Goal: Transaction & Acquisition: Download file/media

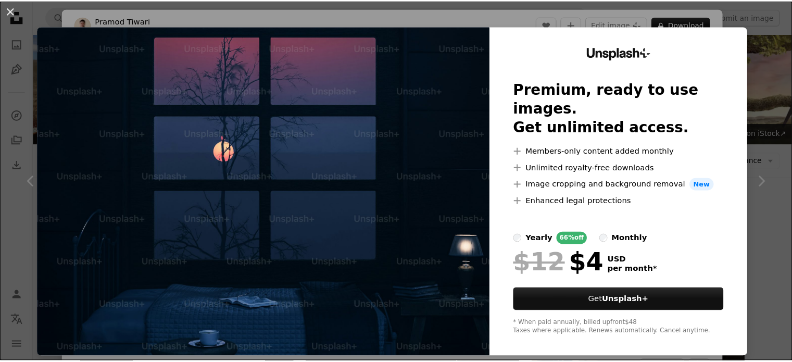
scroll to position [1267, 0]
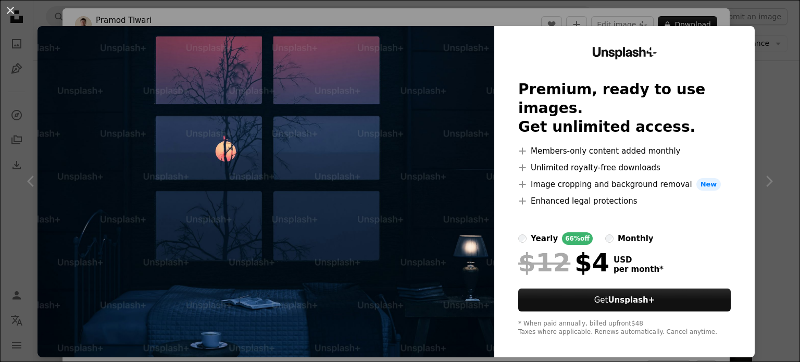
click at [727, 10] on div "An X shape Unsplash+ Premium, ready to use images. Get unlimited access. A plus…" at bounding box center [400, 181] width 800 height 362
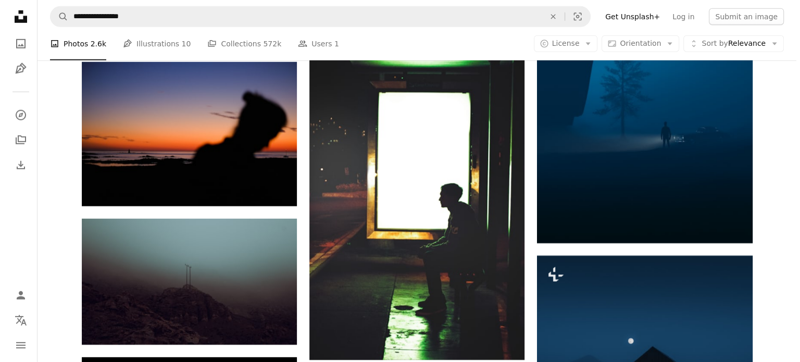
scroll to position [3153, 0]
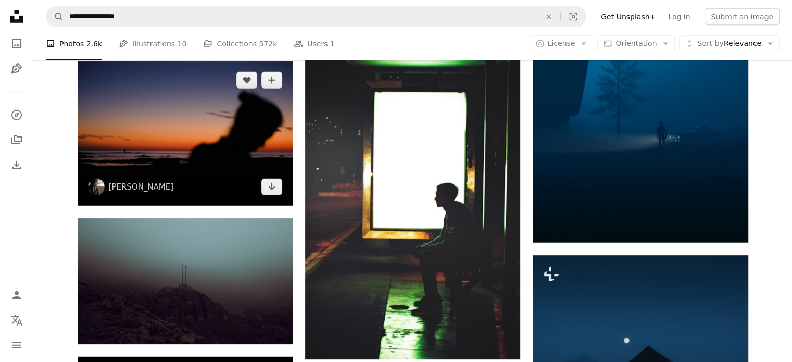
click at [154, 129] on img at bounding box center [185, 133] width 215 height 144
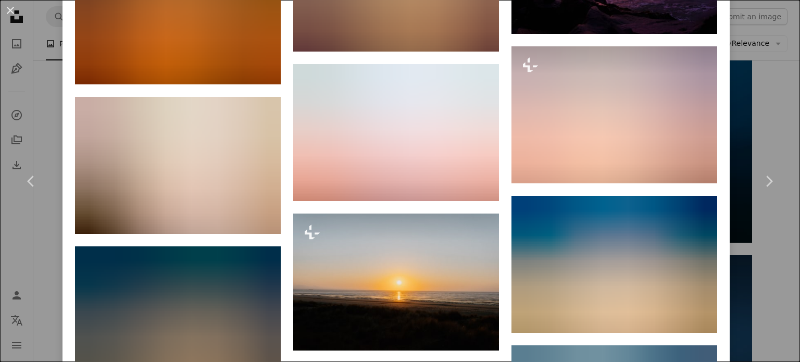
scroll to position [1427, 0]
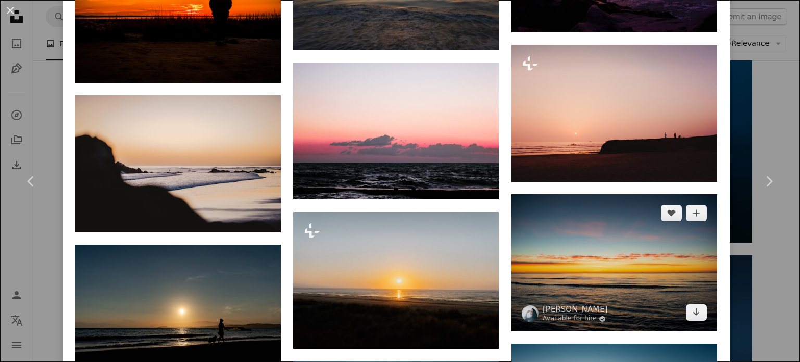
click at [615, 231] on img at bounding box center [615, 262] width 206 height 137
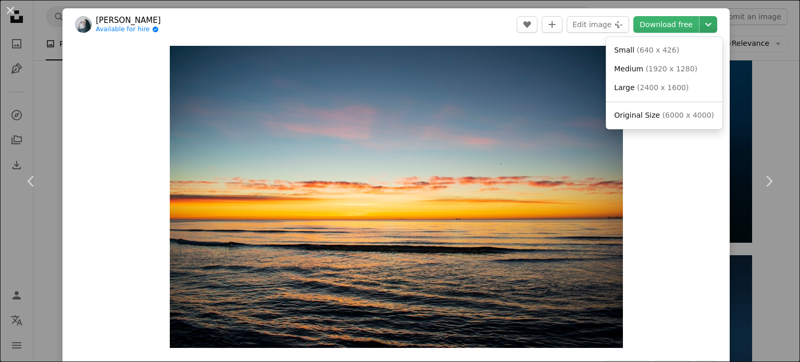
click at [700, 22] on icon "Chevron down" at bounding box center [708, 24] width 17 height 13
click at [683, 110] on link "Original Size ( 6000 x 4000 )" at bounding box center [664, 115] width 108 height 19
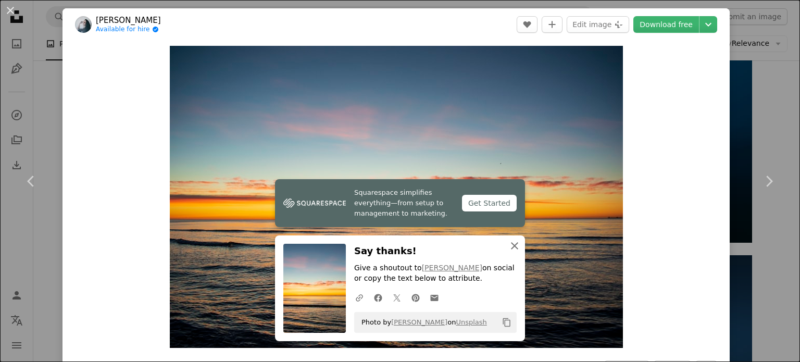
click at [511, 248] on icon "An X shape" at bounding box center [514, 246] width 13 height 13
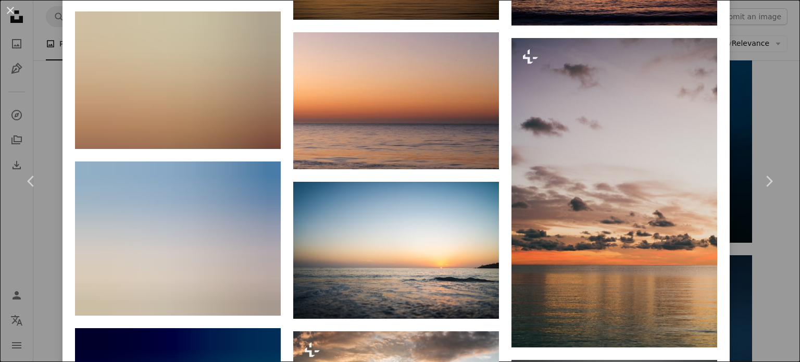
scroll to position [1169, 0]
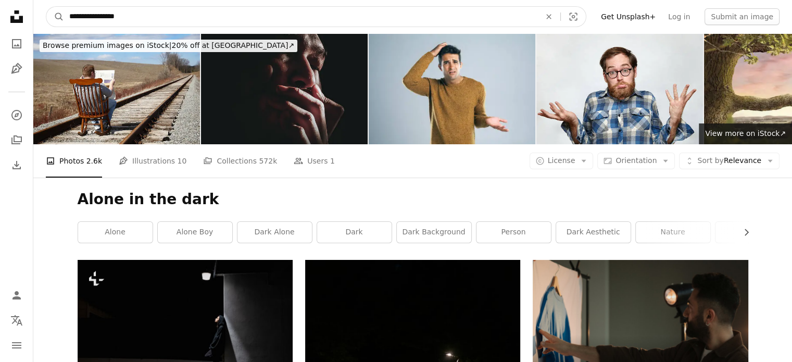
click at [365, 11] on input "**********" at bounding box center [301, 17] width 474 height 20
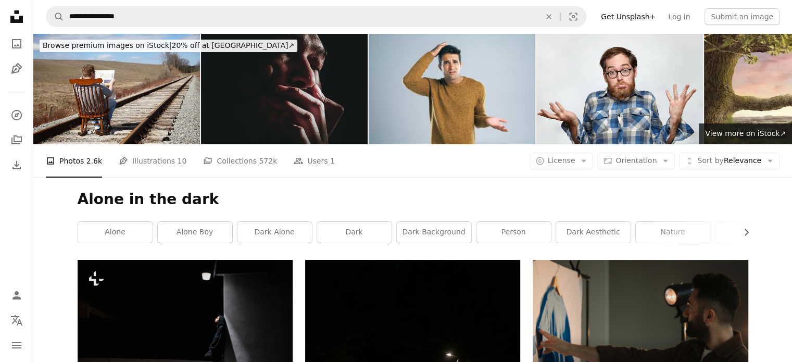
click at [213, 6] on nav "**********" at bounding box center [412, 16] width 759 height 33
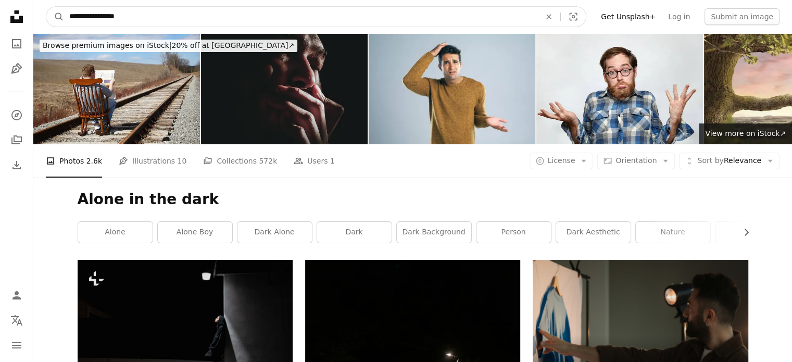
click at [210, 15] on input "**********" at bounding box center [301, 17] width 474 height 20
type input "*"
type input "**********"
click at [46, 7] on button "A magnifying glass" at bounding box center [55, 17] width 18 height 20
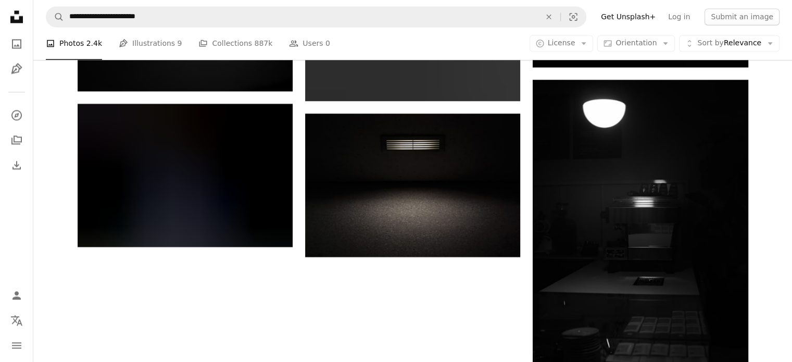
scroll to position [1628, 0]
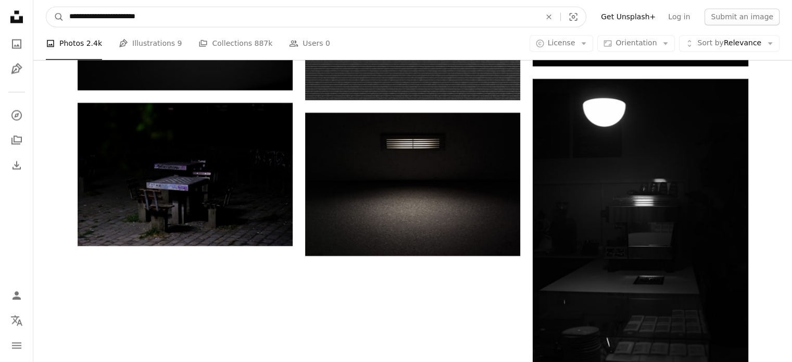
click at [195, 12] on input "**********" at bounding box center [301, 17] width 474 height 20
type input "**********"
click at [46, 7] on button "A magnifying glass" at bounding box center [55, 17] width 18 height 20
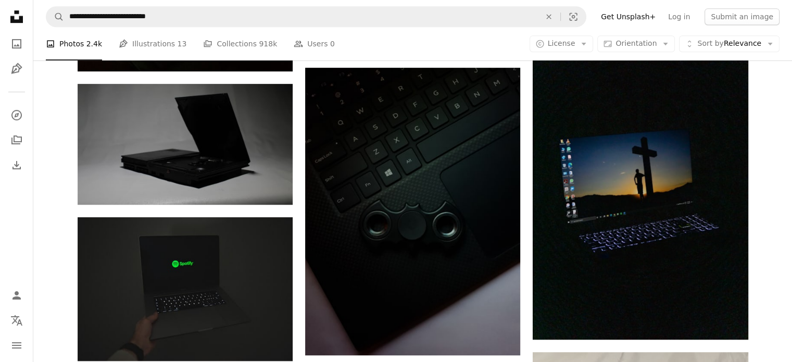
scroll to position [452, 0]
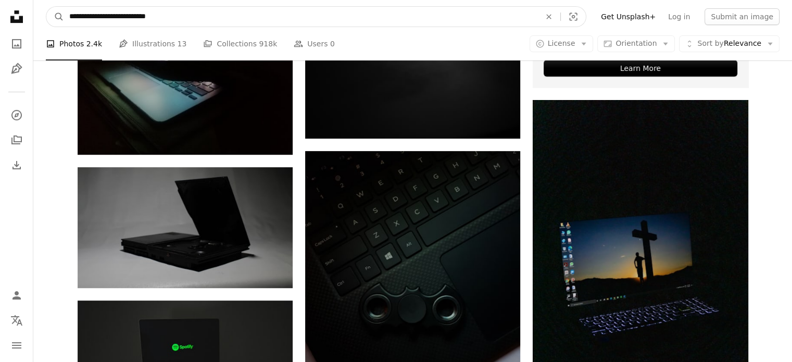
click at [192, 15] on input "**********" at bounding box center [301, 17] width 474 height 20
type input "*"
type input "******"
click at [46, 7] on button "A magnifying glass" at bounding box center [55, 17] width 18 height 20
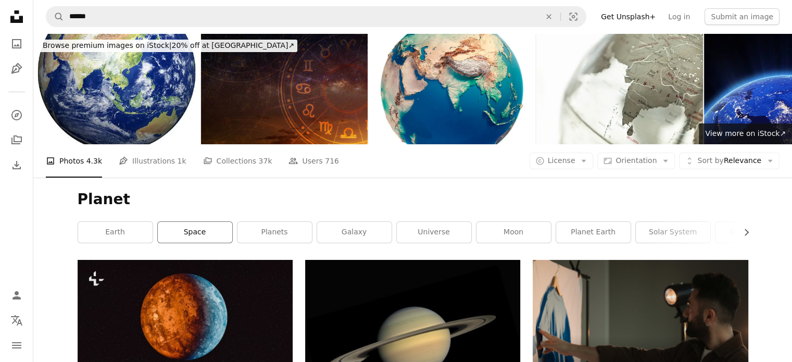
click at [191, 231] on link "space" at bounding box center [195, 232] width 74 height 21
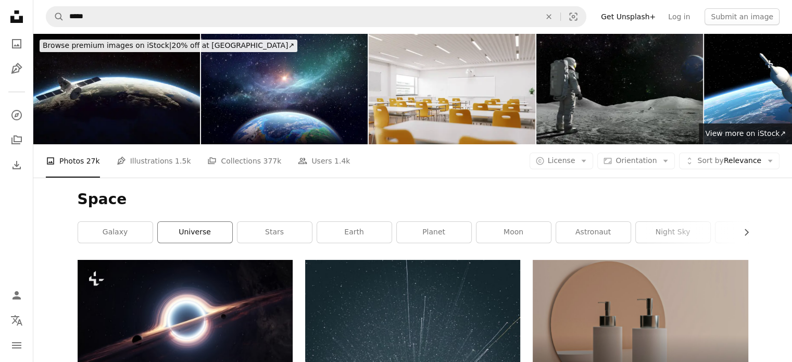
click at [191, 236] on link "universe" at bounding box center [195, 232] width 74 height 21
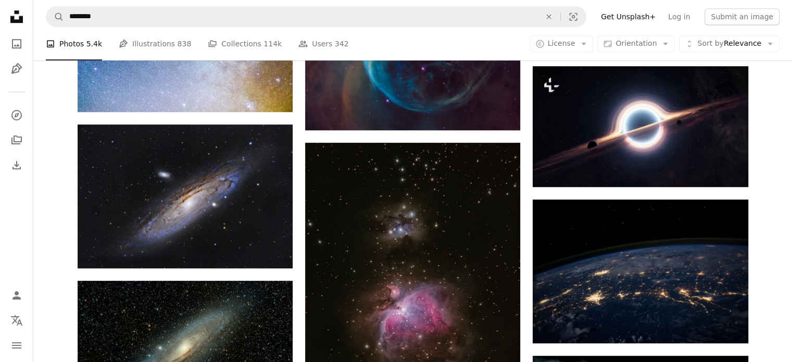
scroll to position [645, 0]
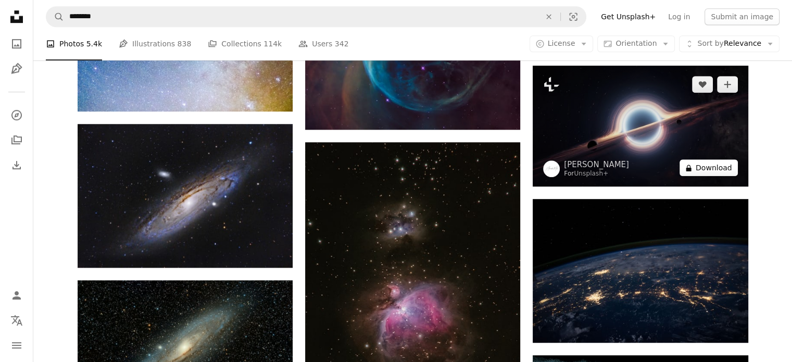
click at [704, 166] on button "A lock Download" at bounding box center [709, 167] width 58 height 17
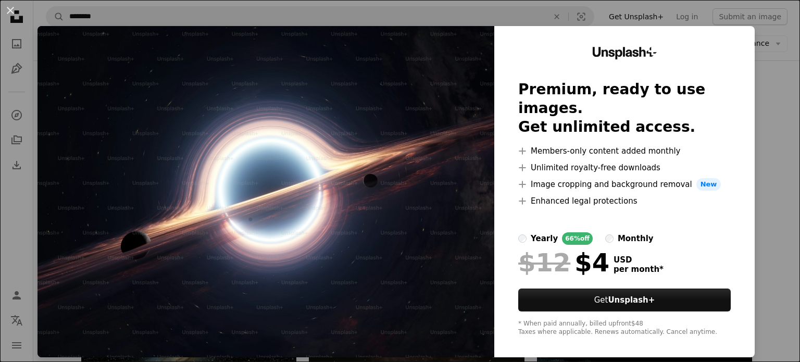
click at [694, 10] on div "An X shape Unsplash+ Premium, ready to use images. Get unlimited access. A plus…" at bounding box center [400, 181] width 800 height 362
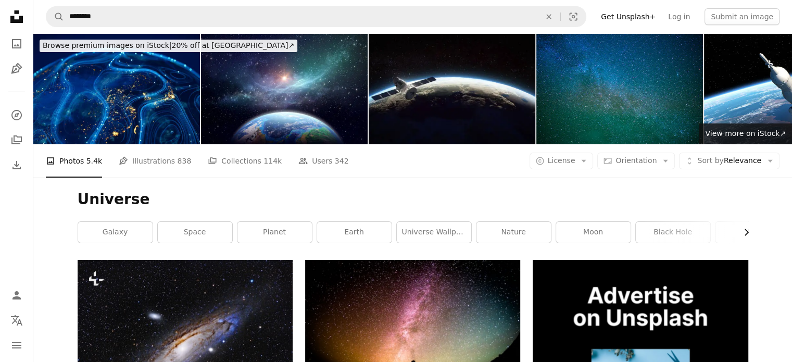
click at [744, 234] on icon "Chevron right" at bounding box center [746, 232] width 10 height 10
click at [343, 234] on link "nature" at bounding box center [357, 232] width 74 height 21
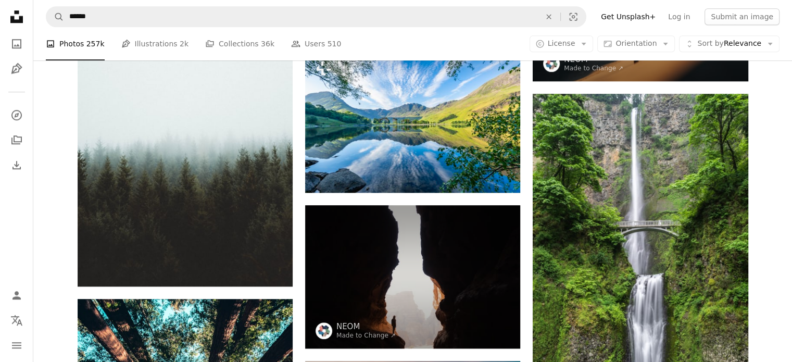
scroll to position [952, 0]
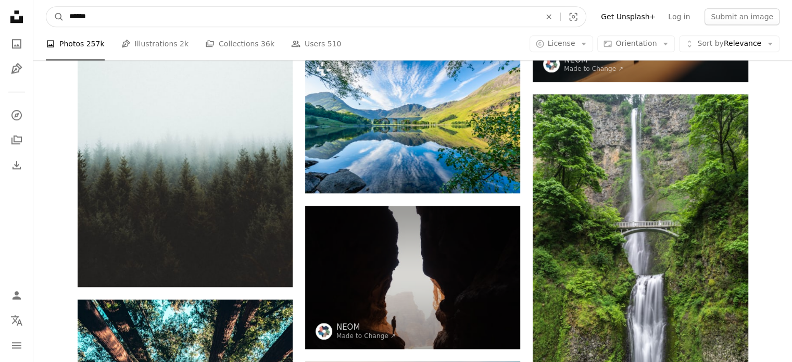
click at [271, 22] on input "******" at bounding box center [301, 17] width 474 height 20
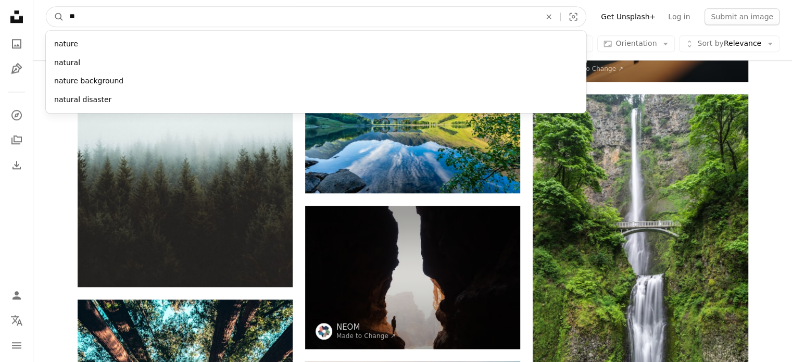
type input "*"
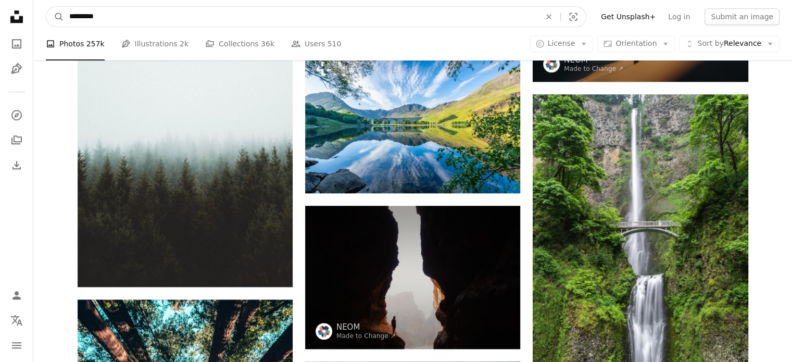
type input "*********"
click at [46, 7] on button "A magnifying glass" at bounding box center [55, 17] width 18 height 20
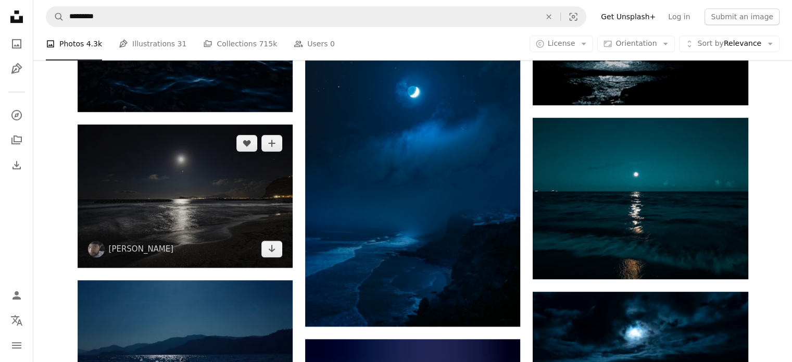
scroll to position [592, 0]
click at [275, 251] on icon "Arrow pointing down" at bounding box center [272, 248] width 8 height 13
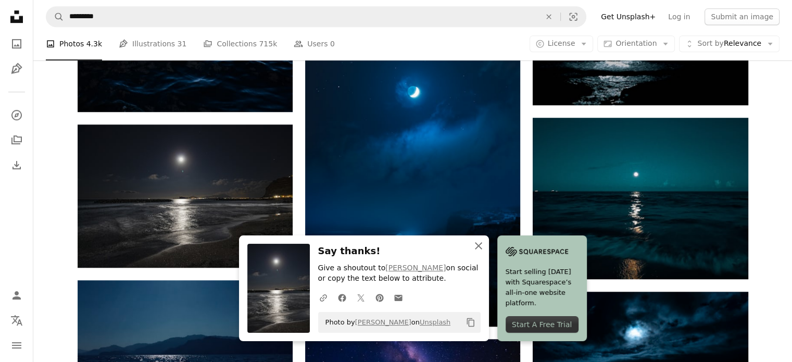
click at [481, 244] on icon "An X shape" at bounding box center [478, 246] width 13 height 13
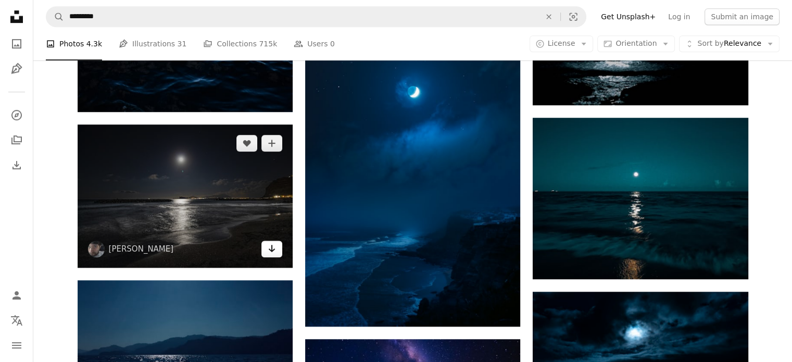
click at [268, 247] on icon "Arrow pointing down" at bounding box center [272, 248] width 8 height 13
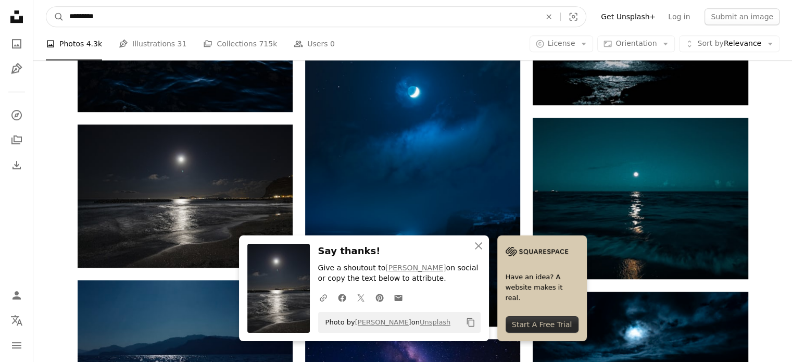
click at [167, 9] on input "*********" at bounding box center [301, 17] width 474 height 20
type input "*"
type input "********"
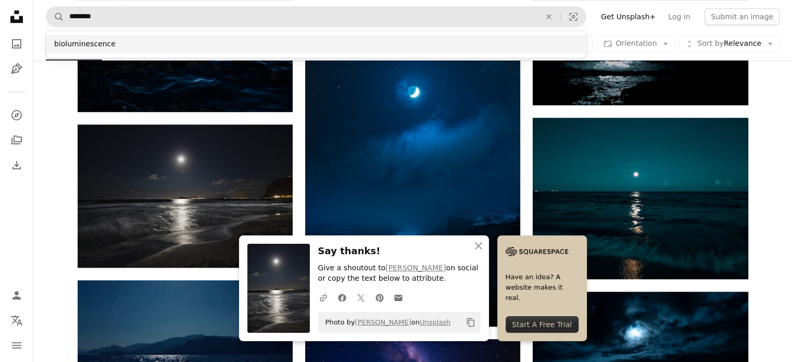
click at [110, 43] on div "bioluminescence" at bounding box center [316, 44] width 541 height 19
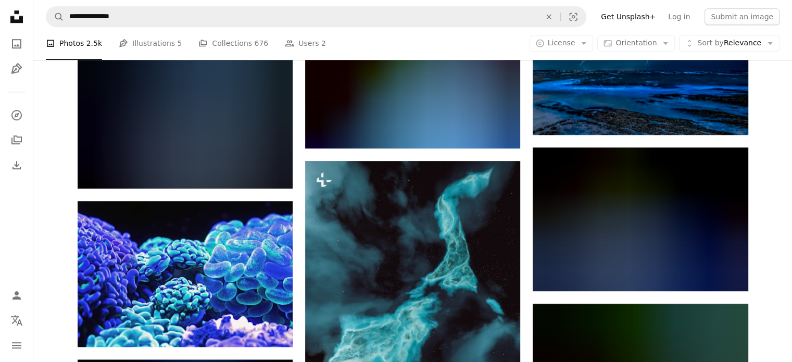
scroll to position [881, 0]
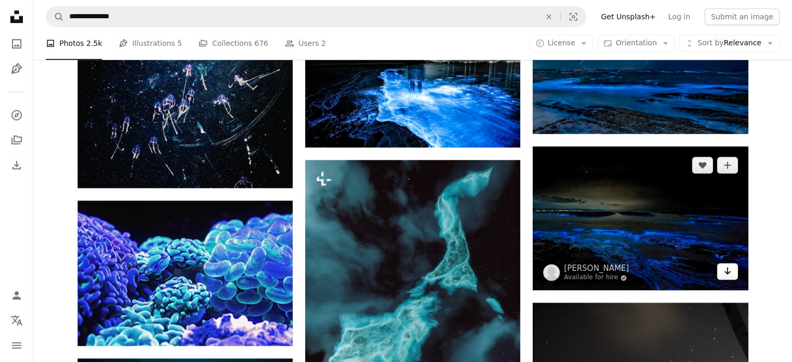
click at [731, 268] on icon "Arrow pointing down" at bounding box center [728, 271] width 8 height 13
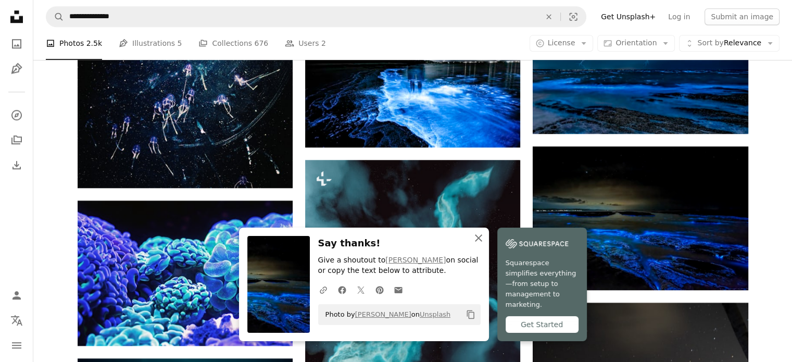
click at [481, 244] on icon "An X shape" at bounding box center [478, 238] width 13 height 13
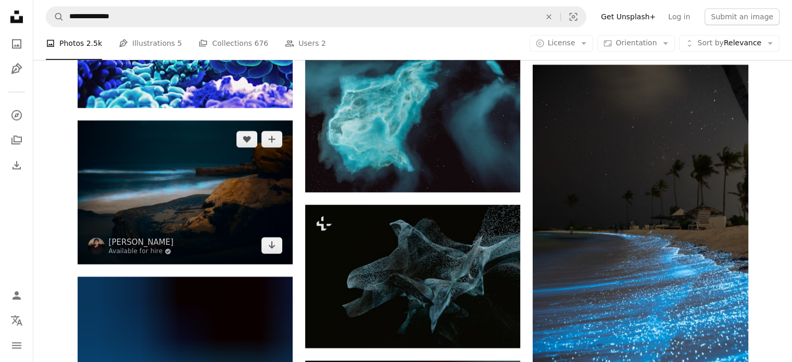
scroll to position [1120, 0]
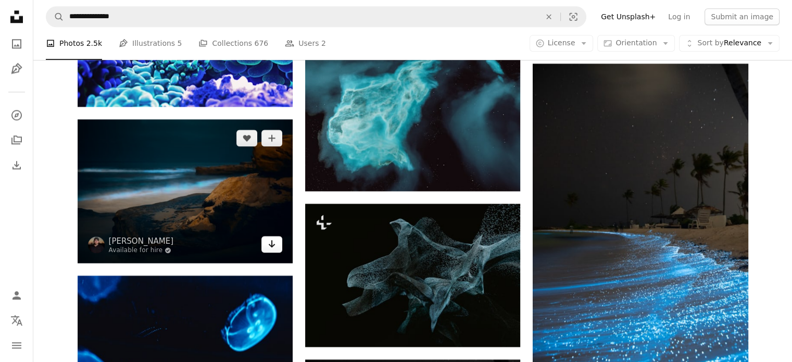
click at [269, 250] on link "Arrow pointing down" at bounding box center [272, 244] width 21 height 17
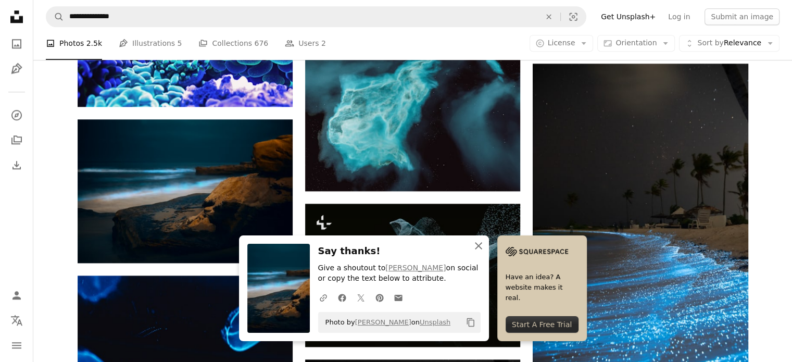
click at [477, 244] on icon "button" at bounding box center [478, 245] width 7 height 7
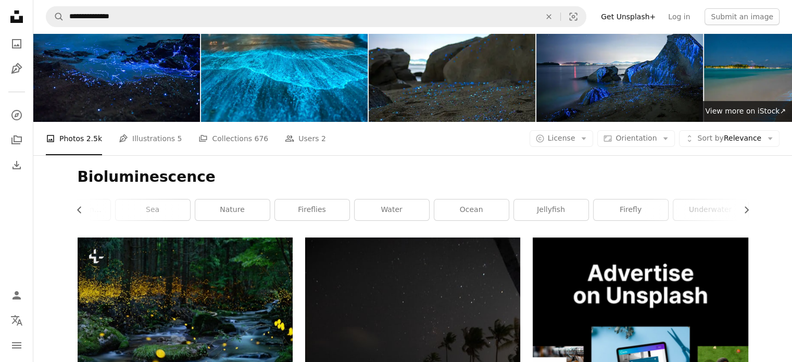
scroll to position [0, 0]
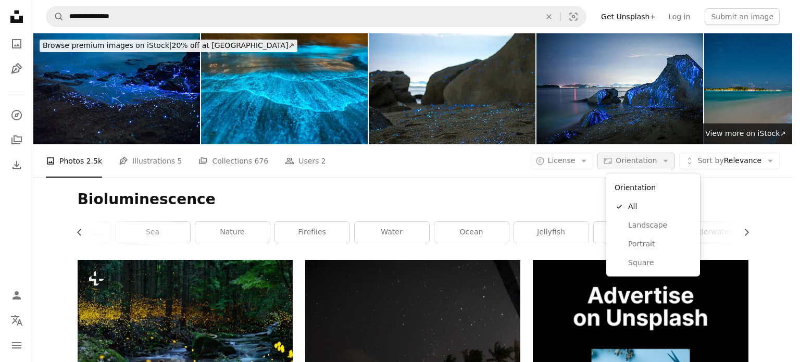
click at [624, 164] on span "Orientation" at bounding box center [636, 160] width 41 height 8
click at [663, 228] on span "Landscape" at bounding box center [660, 225] width 64 height 10
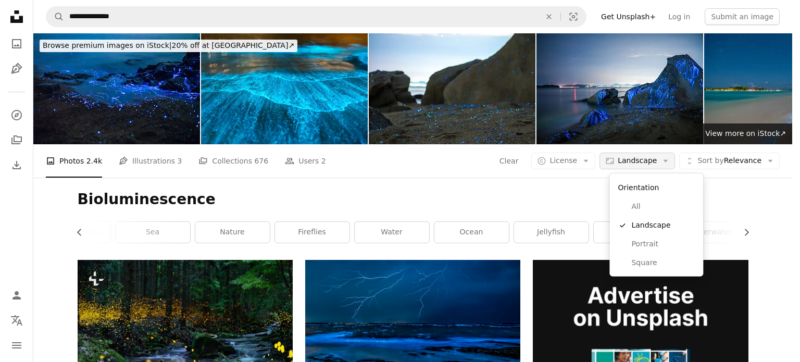
click at [663, 164] on button "Aspect ratio Landscape Arrow down" at bounding box center [638, 161] width 76 height 17
click at [669, 256] on link "Square" at bounding box center [656, 263] width 85 height 19
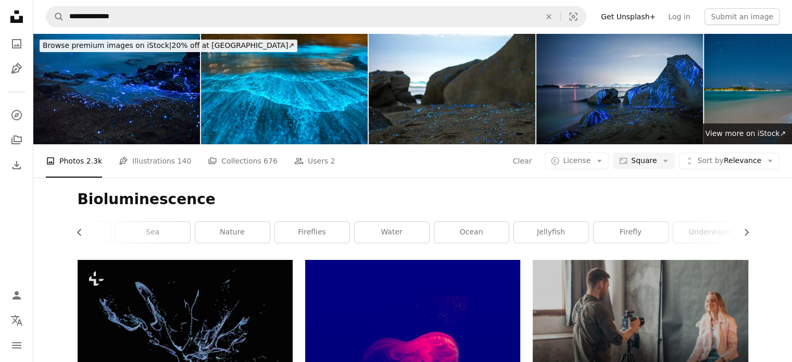
click at [645, 170] on div "A photo Photos 2.3k Pen Tool Illustrations 140 A stack of folders Collections 6…" at bounding box center [413, 160] width 734 height 33
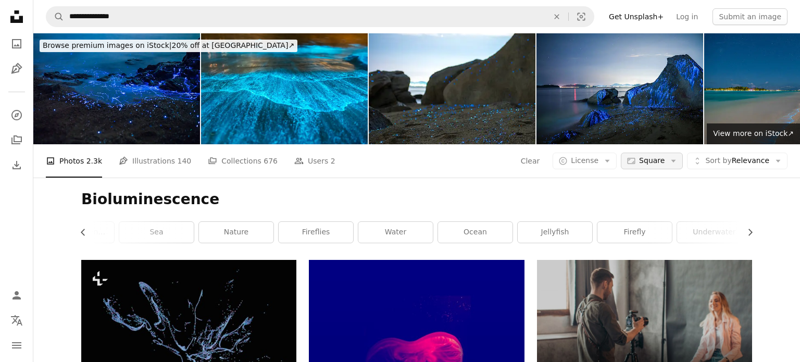
click at [644, 164] on span "Square" at bounding box center [652, 161] width 26 height 10
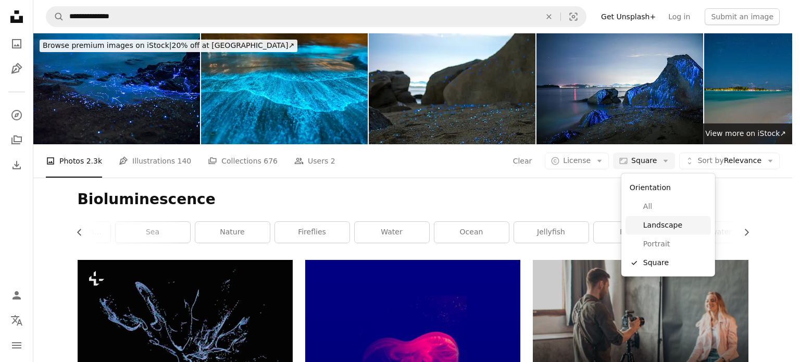
click at [673, 227] on span "Landscape" at bounding box center [675, 225] width 64 height 10
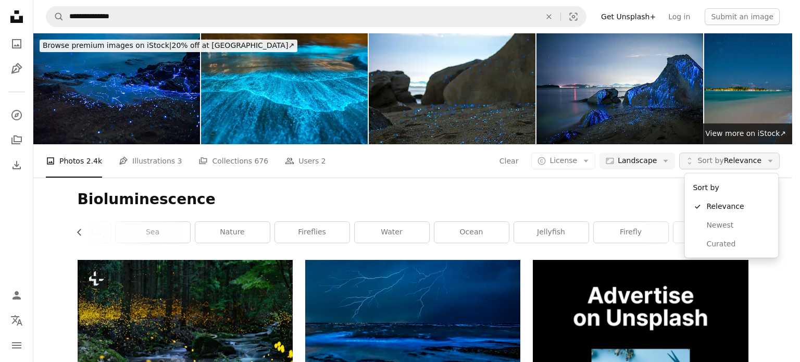
click at [760, 166] on span "Sort by Relevance" at bounding box center [730, 161] width 64 height 10
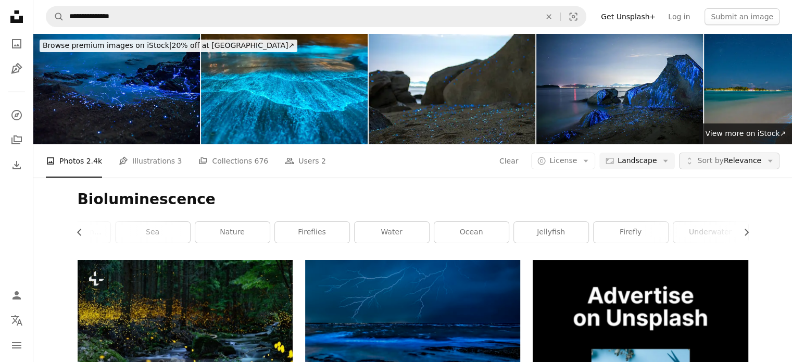
click at [763, 161] on button "Unfold Sort by Relevance Arrow down" at bounding box center [729, 161] width 101 height 17
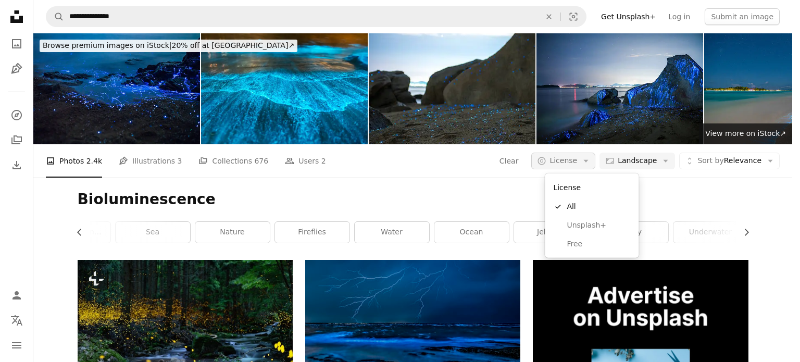
click at [590, 158] on button "A copyright icon © License Arrow down" at bounding box center [563, 161] width 64 height 17
click at [568, 242] on span "Free" at bounding box center [599, 244] width 64 height 10
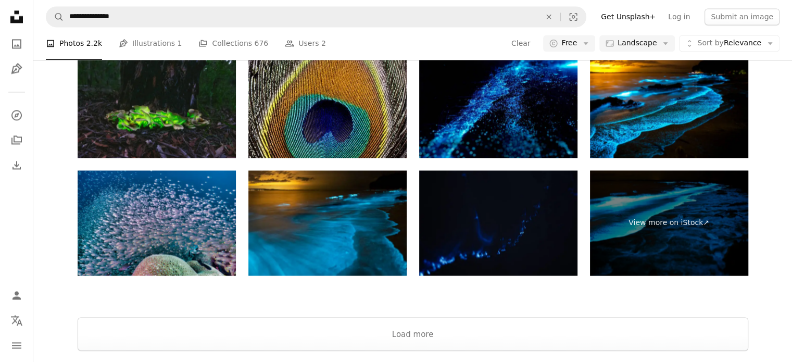
scroll to position [1653, 0]
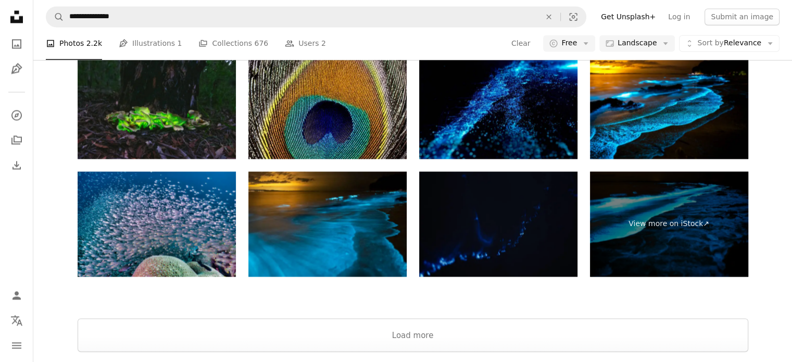
click at [523, 221] on img at bounding box center [498, 224] width 158 height 106
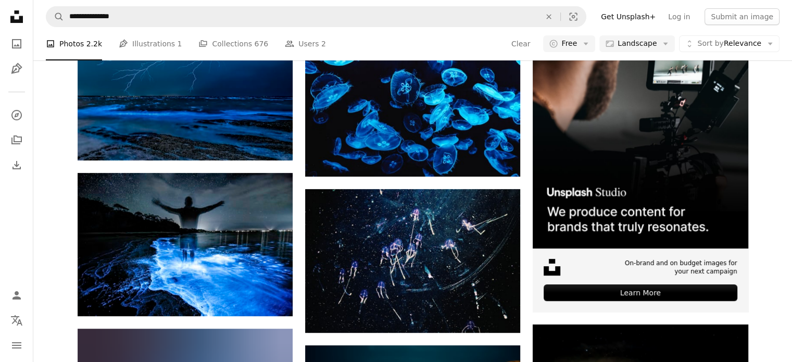
scroll to position [0, 0]
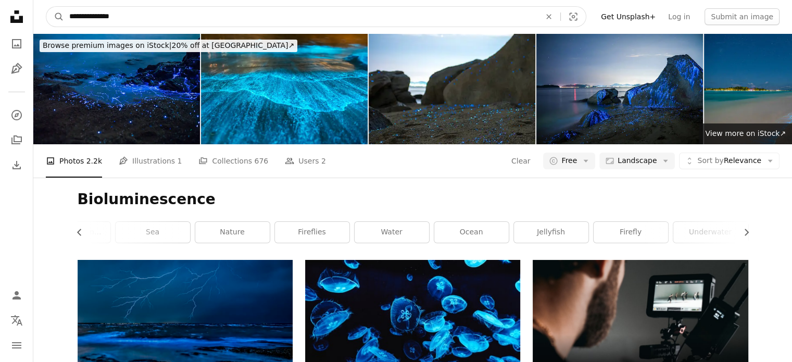
click at [133, 16] on input "**********" at bounding box center [301, 17] width 474 height 20
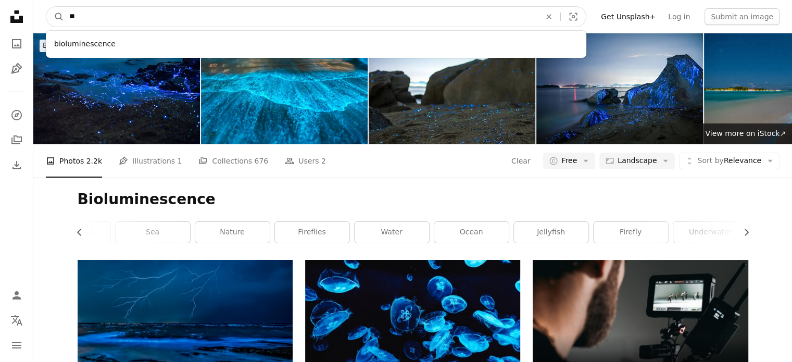
type input "*"
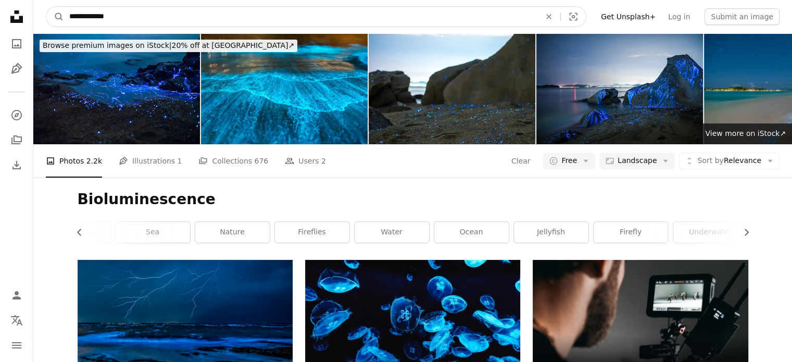
type input "**********"
click at [46, 7] on button "A magnifying glass" at bounding box center [55, 17] width 18 height 20
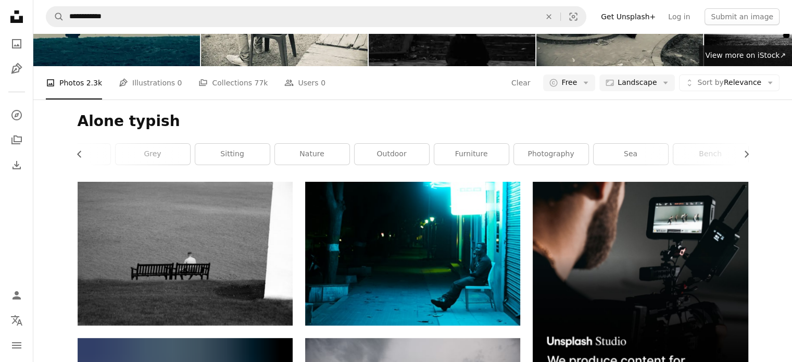
scroll to position [79, 0]
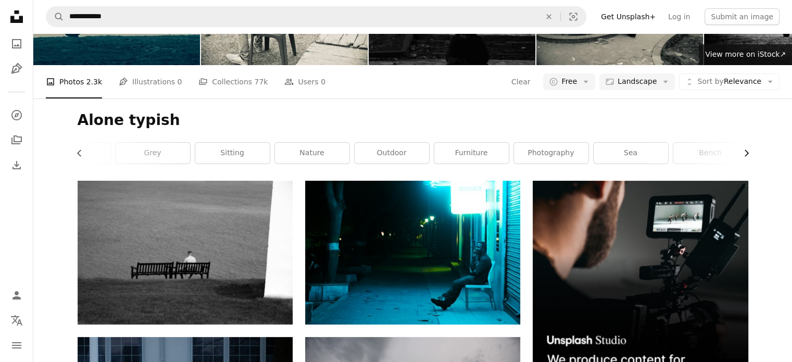
click at [747, 153] on icon "Chevron right" at bounding box center [746, 153] width 10 height 10
click at [747, 153] on link "urban" at bounding box center [711, 153] width 74 height 21
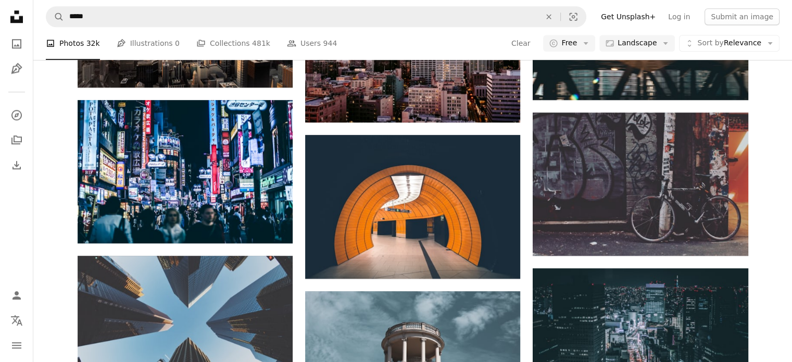
scroll to position [927, 0]
